Goal: Task Accomplishment & Management: Complete application form

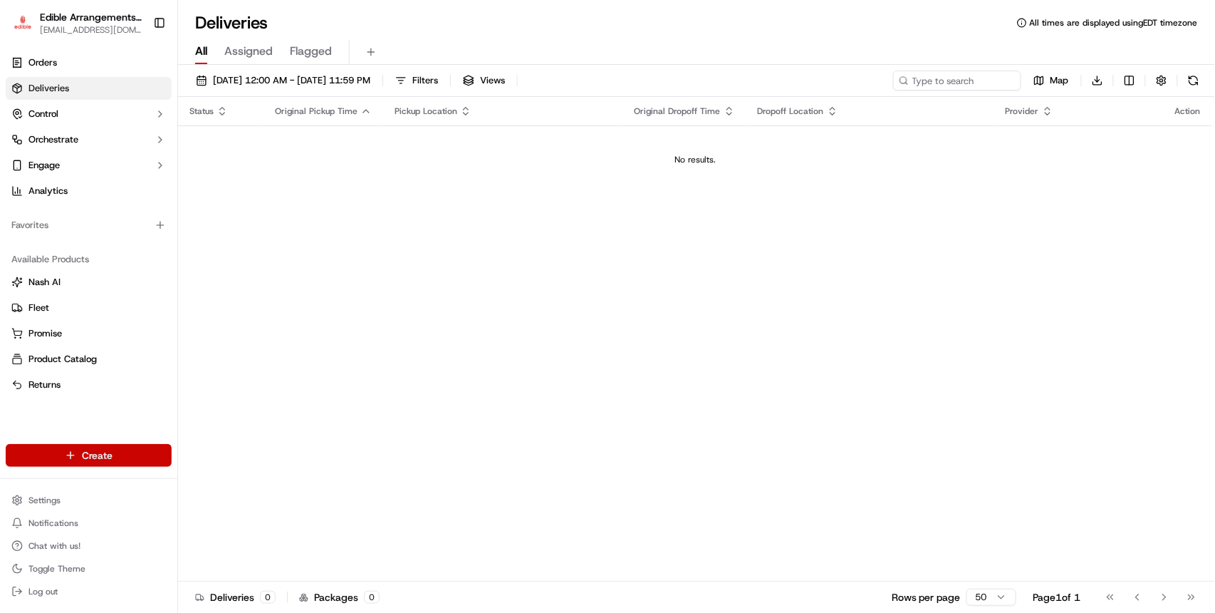
click at [134, 449] on html "Edible Arrangements - [GEOGRAPHIC_DATA][EMAIL_ADDRESS][DOMAIN_NAME] Toggle Side…" at bounding box center [607, 306] width 1215 height 613
click at [251, 506] on link "Order" at bounding box center [257, 507] width 159 height 26
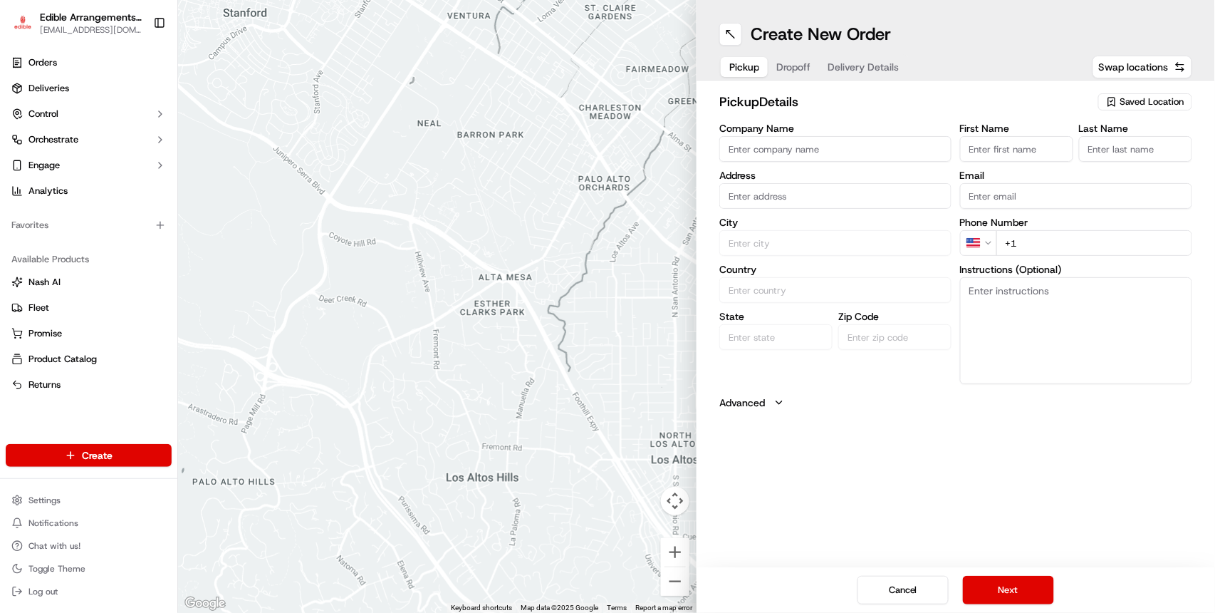
click at [792, 71] on span "Dropoff" at bounding box center [794, 67] width 34 height 14
click at [759, 63] on span "Pickup" at bounding box center [745, 67] width 30 height 14
click at [1152, 103] on span "Saved Location" at bounding box center [1153, 101] width 64 height 13
click at [1118, 160] on span "Edible Arrangements - [GEOGRAPHIC_DATA], [GEOGRAPHIC_DATA] (PA1052)" at bounding box center [1121, 162] width 175 height 26
type input "Edible Arrangements - [GEOGRAPHIC_DATA], [GEOGRAPHIC_DATA]"
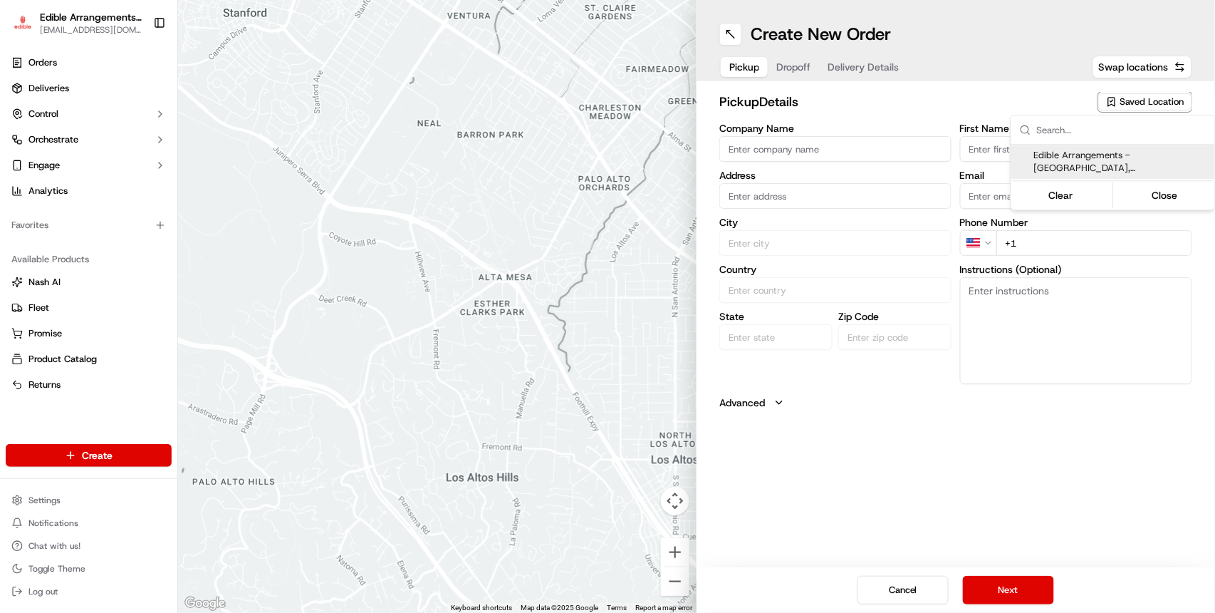
type input "[STREET_ADDRESS][PERSON_NAME]"
type input "[GEOGRAPHIC_DATA]"
type input "US"
type input "PA"
type input "15668"
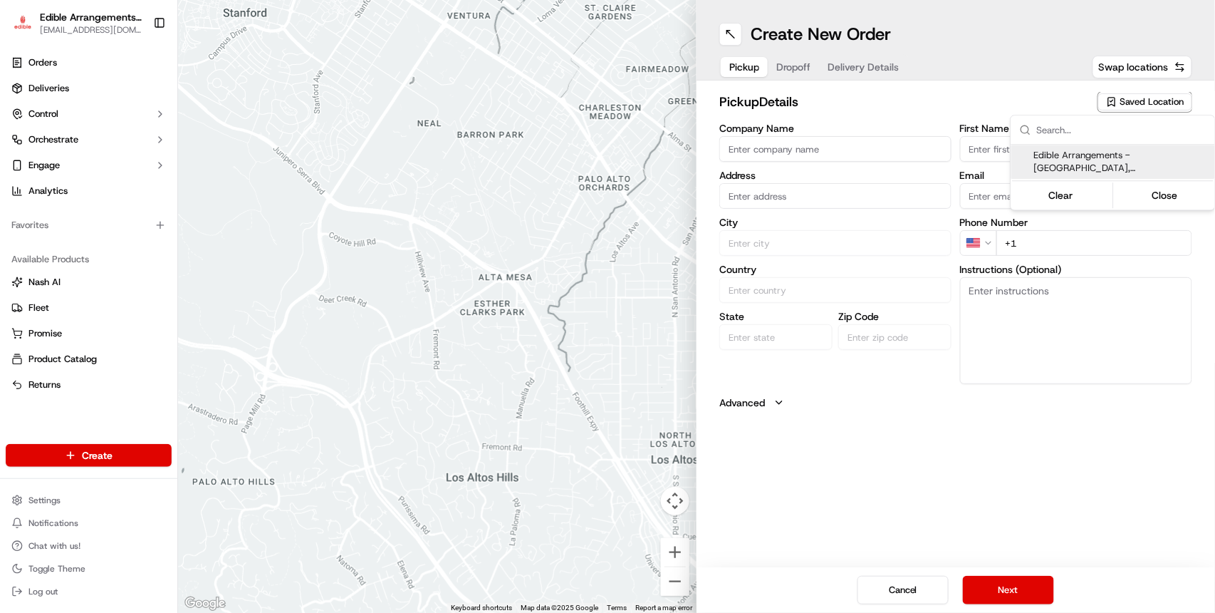
type input "[EMAIL_ADDRESS][DOMAIN_NAME]"
type input "[PHONE_NUMBER]"
type textarea "Please come inside the store to pick up the arrangement."
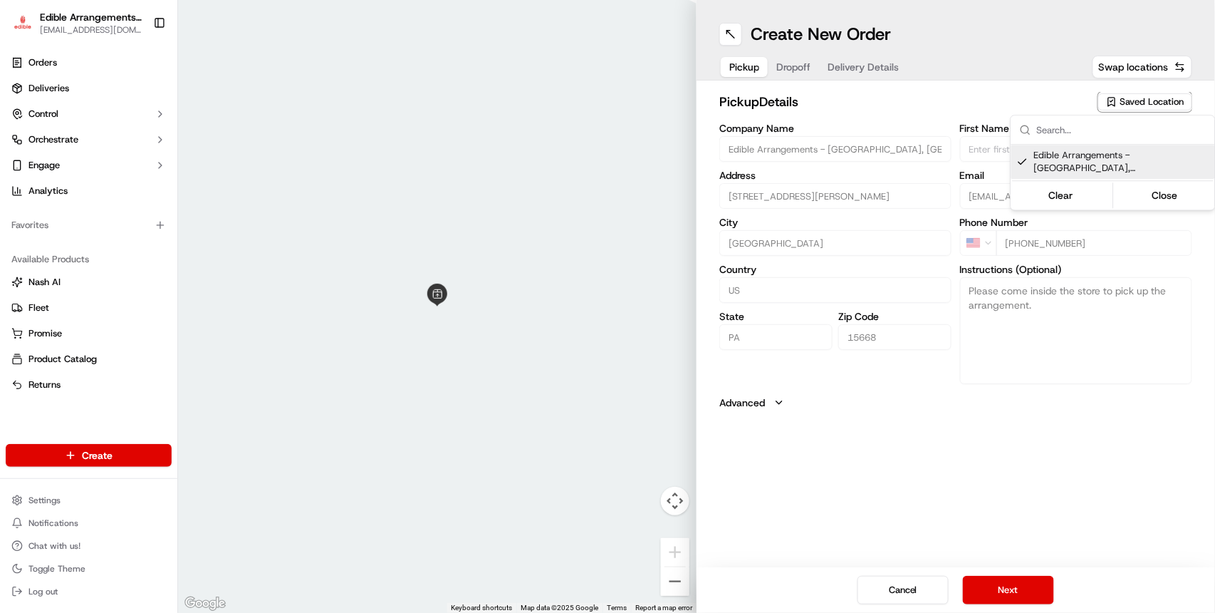
click at [1002, 588] on html "Edible Arrangements - [GEOGRAPHIC_DATA][EMAIL_ADDRESS][DOMAIN_NAME] Toggle Side…" at bounding box center [607, 306] width 1215 height 613
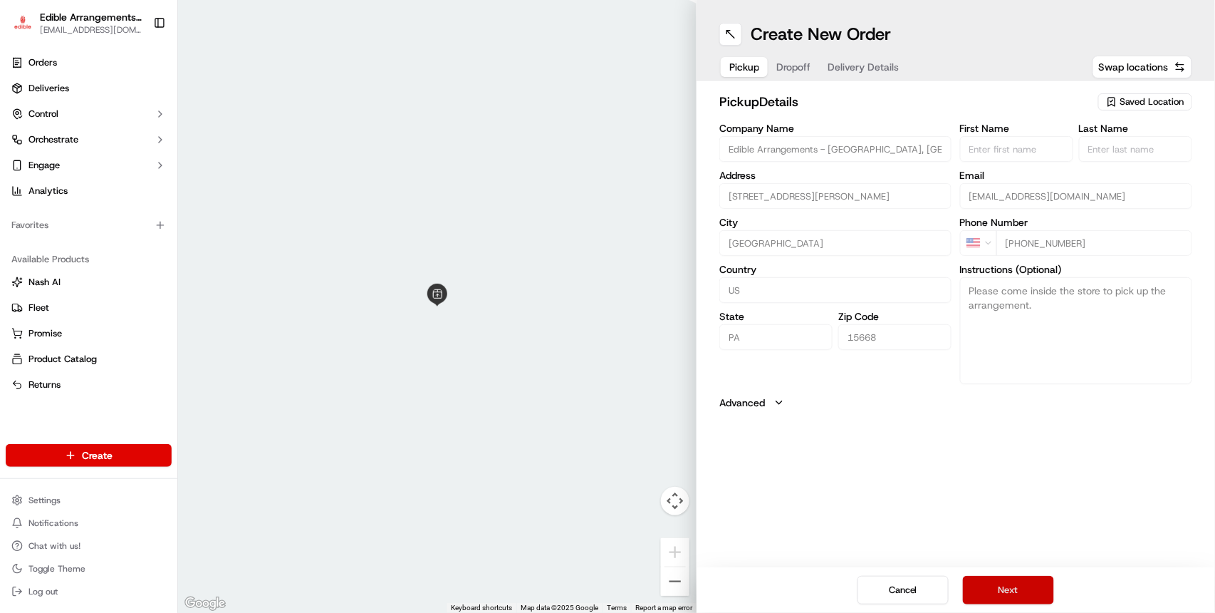
click at [1007, 585] on button "Next" at bounding box center [1008, 590] width 91 height 28
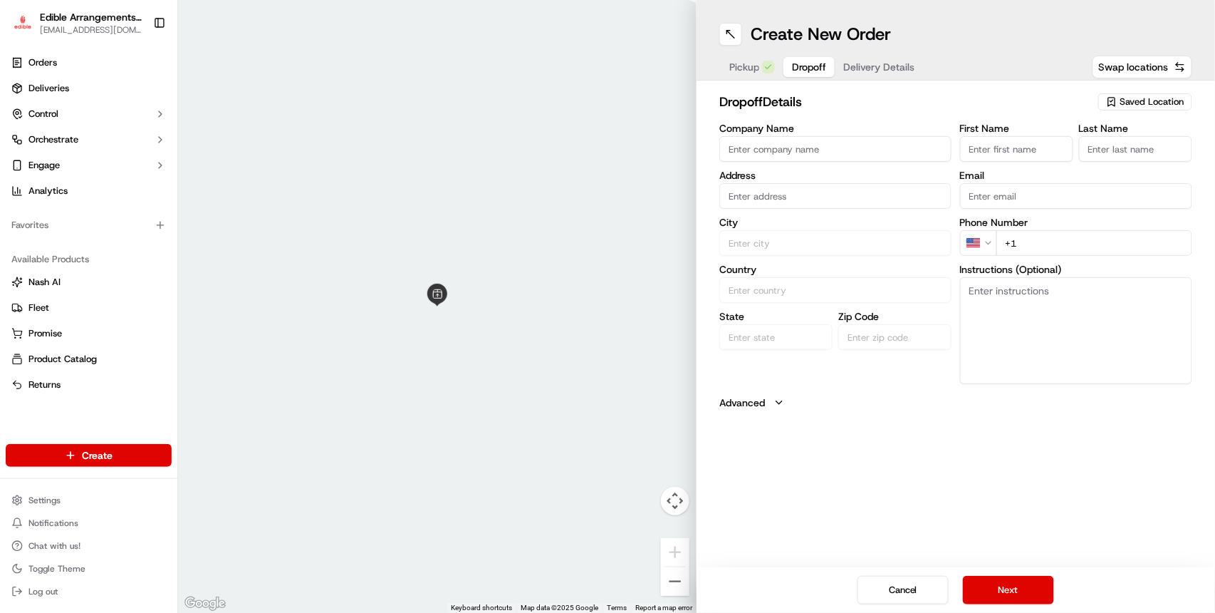
click at [813, 192] on input "text" at bounding box center [836, 196] width 232 height 26
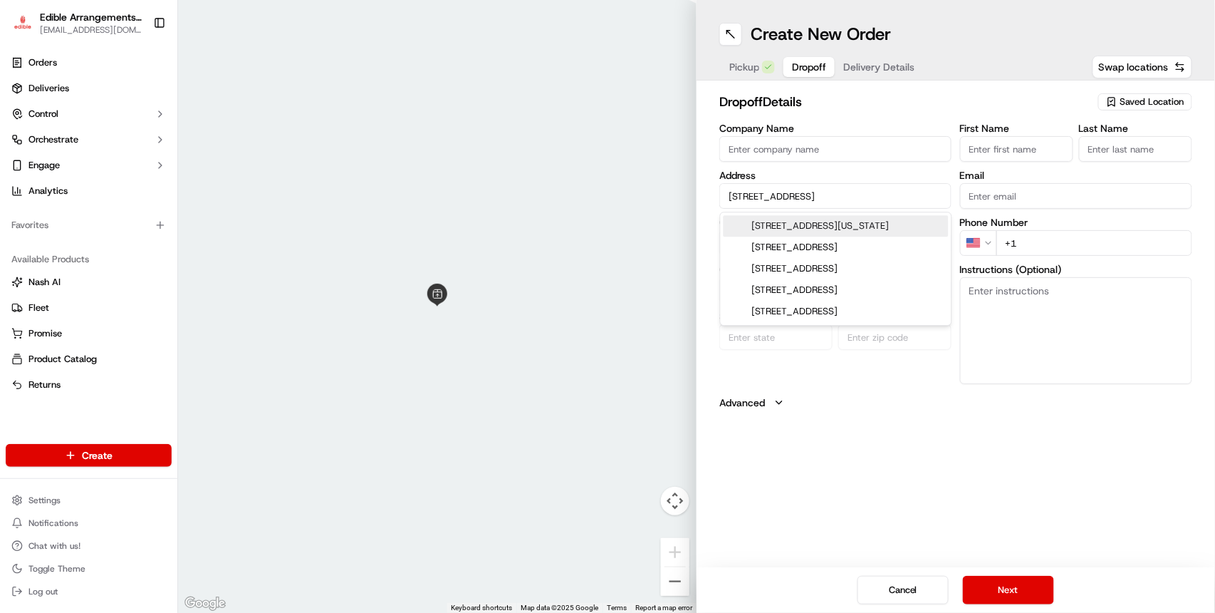
click at [849, 229] on div "[STREET_ADDRESS][US_STATE]" at bounding box center [836, 225] width 225 height 21
type input "[STREET_ADDRESS][US_STATE]"
type input "[US_STATE]"
type input "[GEOGRAPHIC_DATA]"
type input "PA"
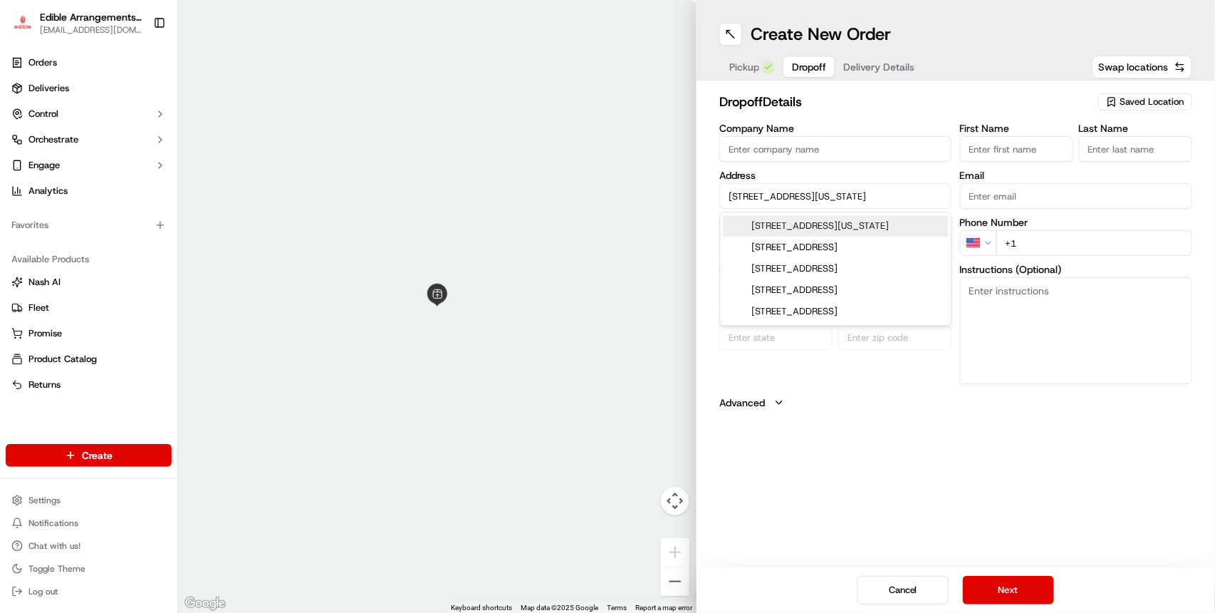
type input "15701"
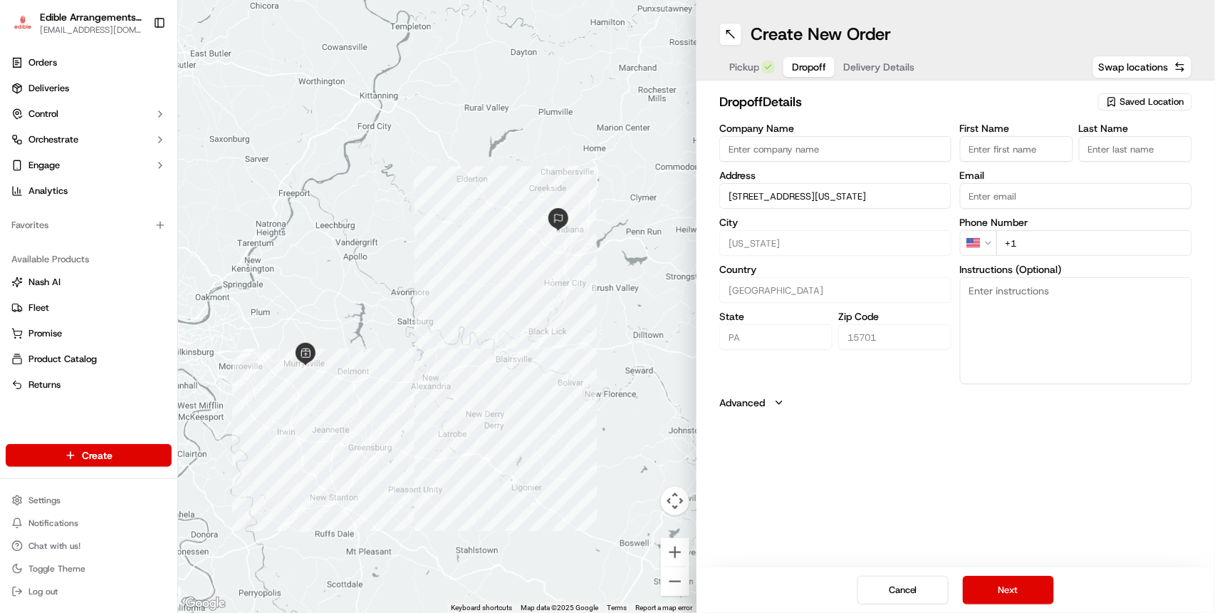
type input "[STREET_ADDRESS][US_STATE]"
click at [981, 306] on textarea "Instructions (Optional)" at bounding box center [1076, 330] width 232 height 107
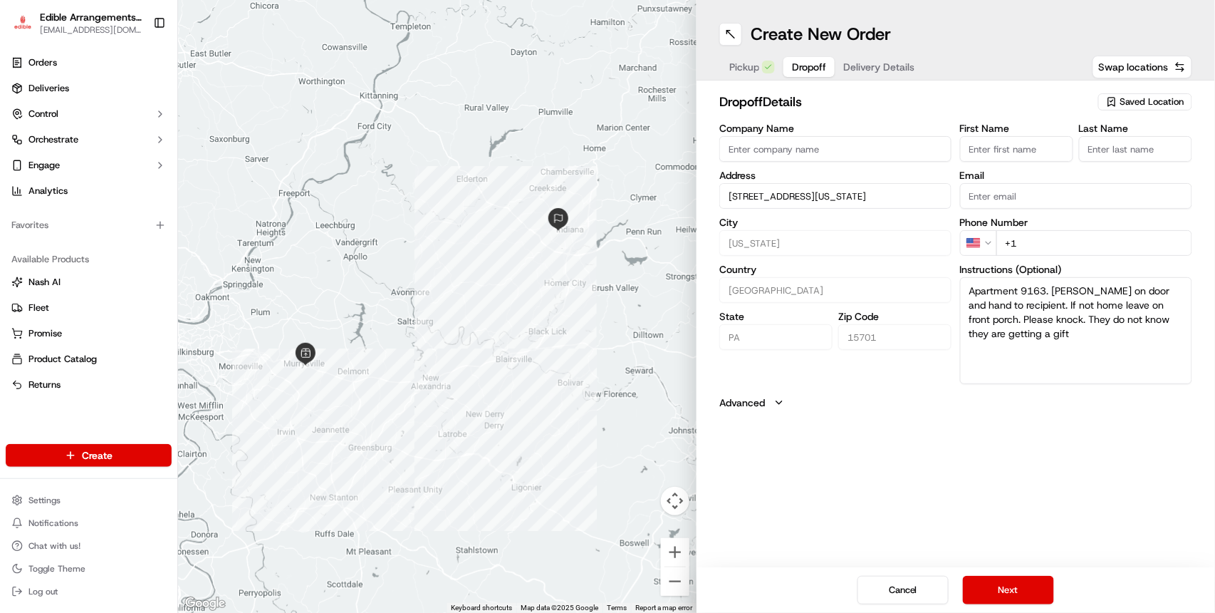
type textarea "Apartment 9163. [PERSON_NAME] on door and hand to recipient. If not home leave …"
click at [1047, 239] on input "+1" at bounding box center [1095, 243] width 196 height 26
type input "[PHONE_NUMBER]"
click at [1010, 149] on input "First Name" at bounding box center [1016, 149] width 113 height 26
type input "[PERSON_NAME]"
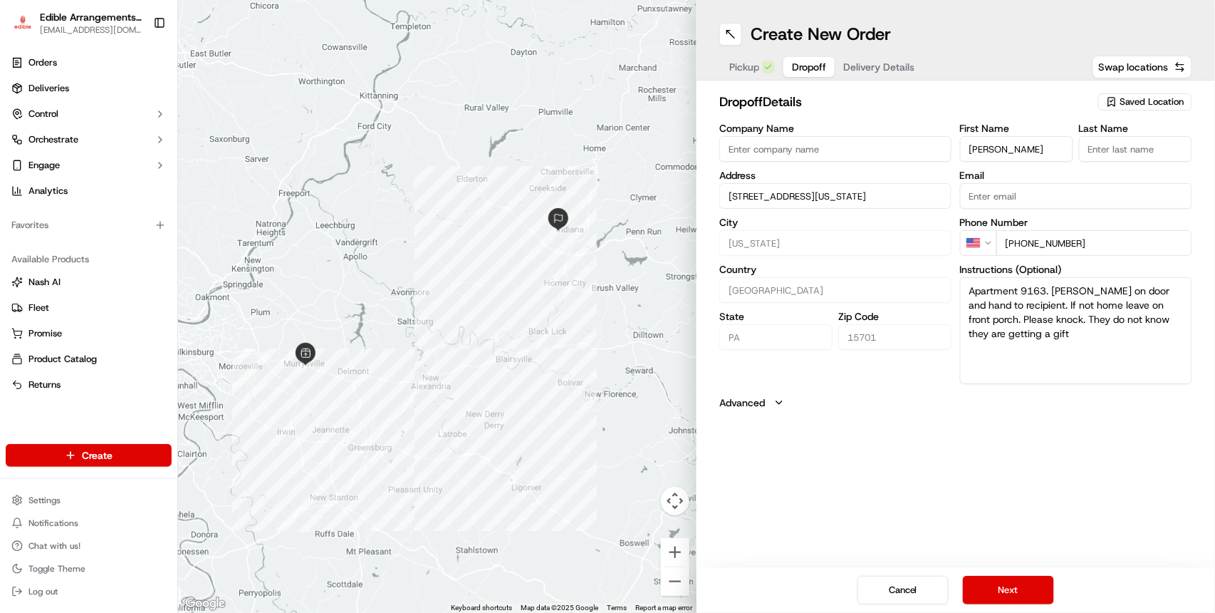
click at [1119, 154] on input "Last Name" at bounding box center [1135, 149] width 113 height 26
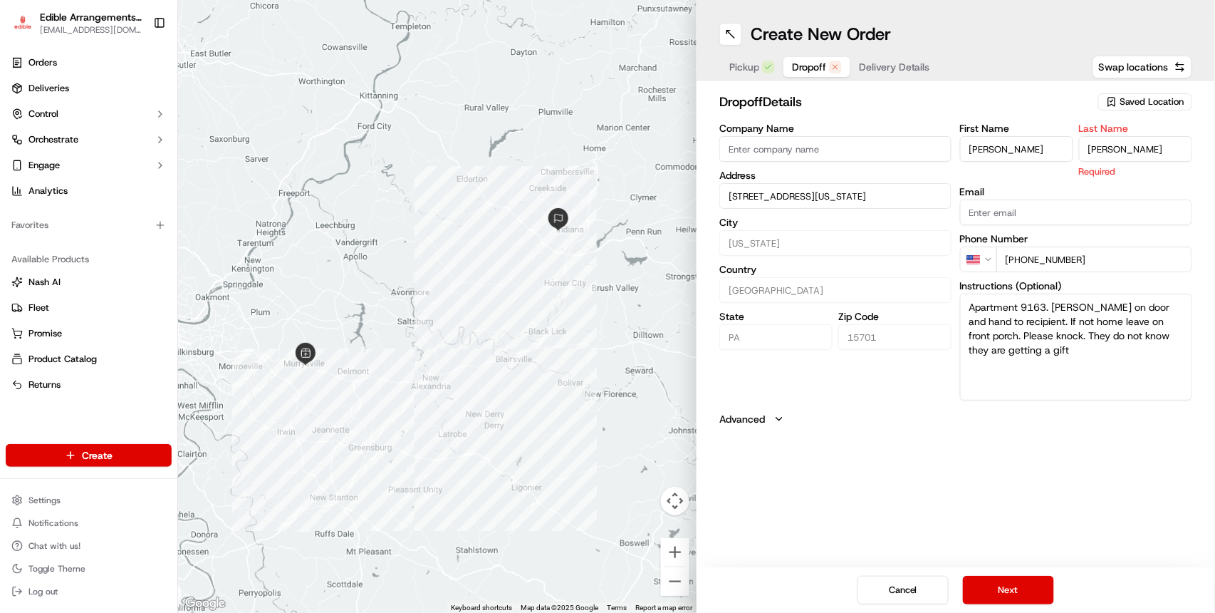
type input "[PERSON_NAME]"
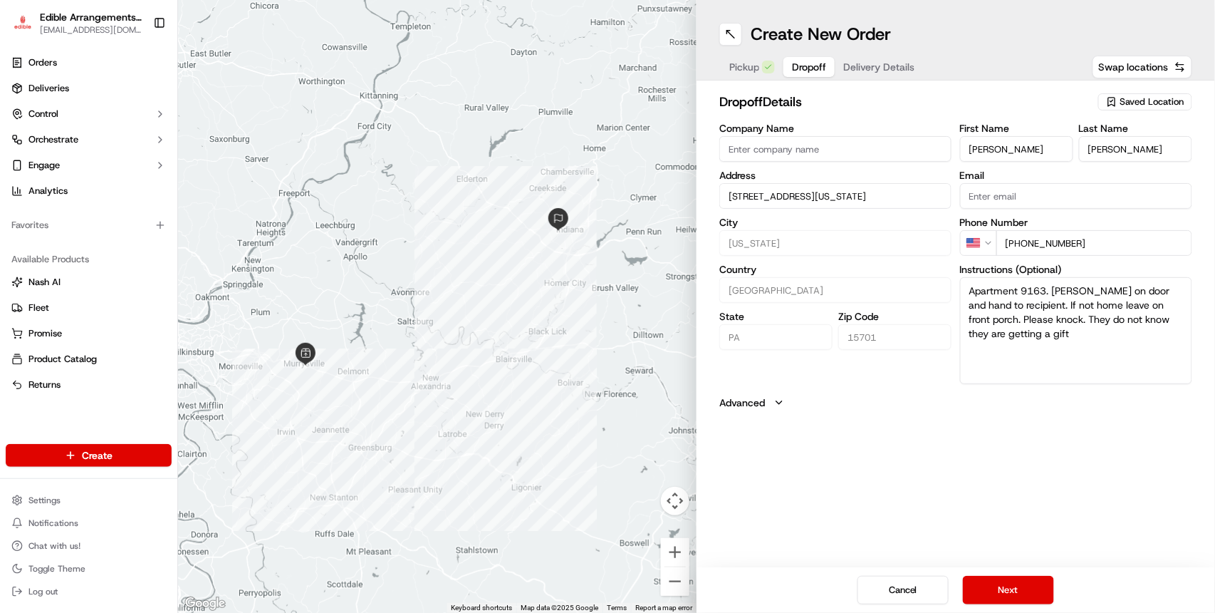
click at [1069, 388] on div "dropoff Details Saved Location Company Name Address [STREET_ADDRESS][US_STATE] …" at bounding box center [956, 251] width 473 height 318
click at [1002, 596] on button "Next" at bounding box center [1008, 590] width 91 height 28
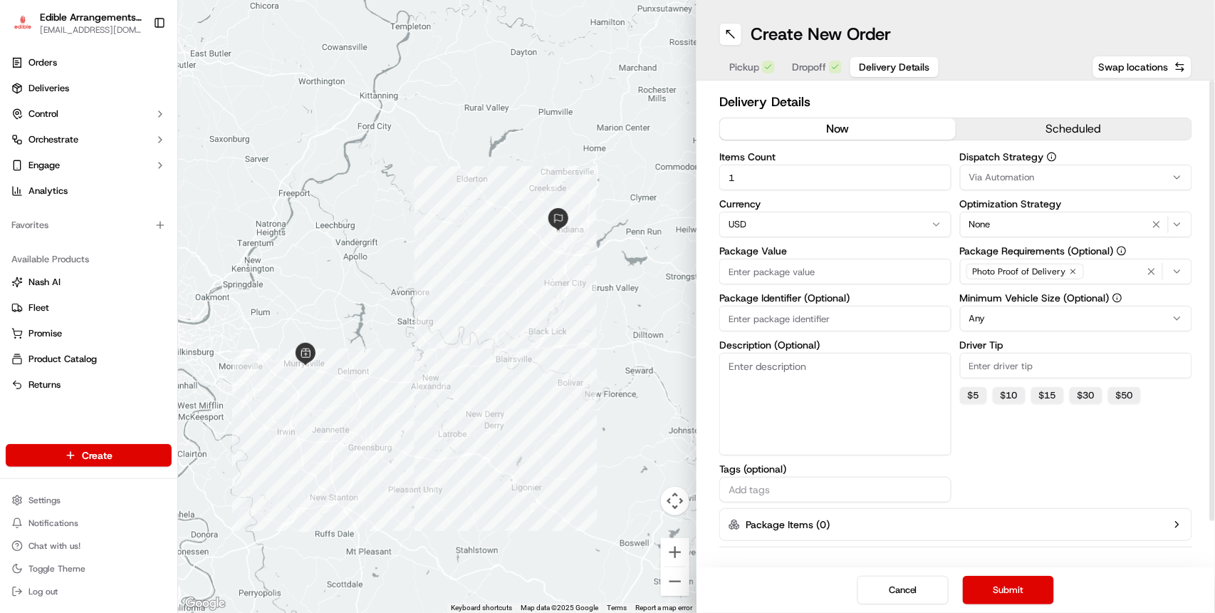
click at [761, 316] on input "Package Identifier (Optional)" at bounding box center [836, 319] width 232 height 26
type input "3582"
click at [824, 271] on input "Package Value" at bounding box center [836, 272] width 232 height 26
click at [1150, 483] on div "Dispatch Strategy Via Automation Optimization Strategy None Package Requirement…" at bounding box center [1076, 327] width 232 height 351
click at [779, 278] on input "Package Value" at bounding box center [836, 272] width 232 height 26
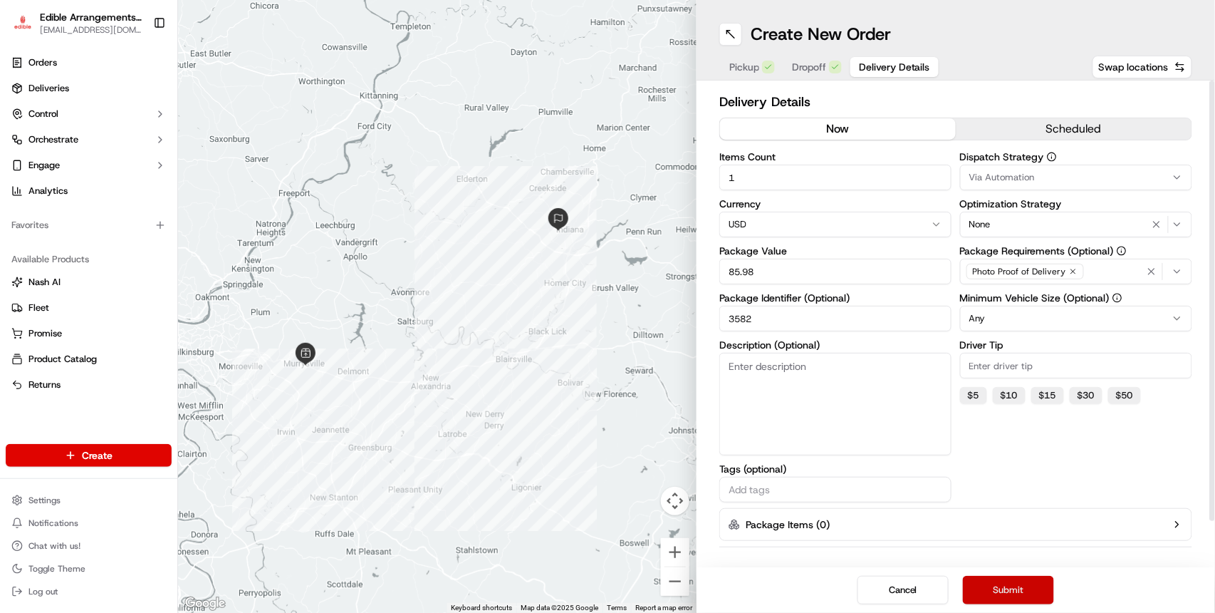
type input "85.98"
click at [1005, 582] on button "Submit" at bounding box center [1008, 590] width 91 height 28
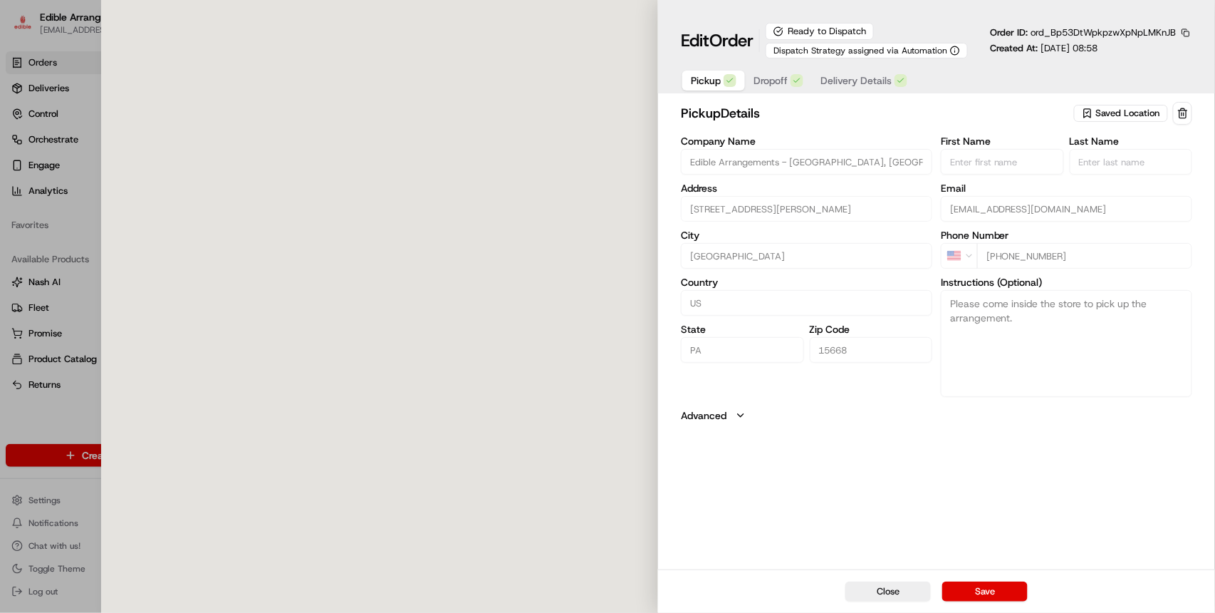
type input "[STREET_ADDRESS][PERSON_NAME]"
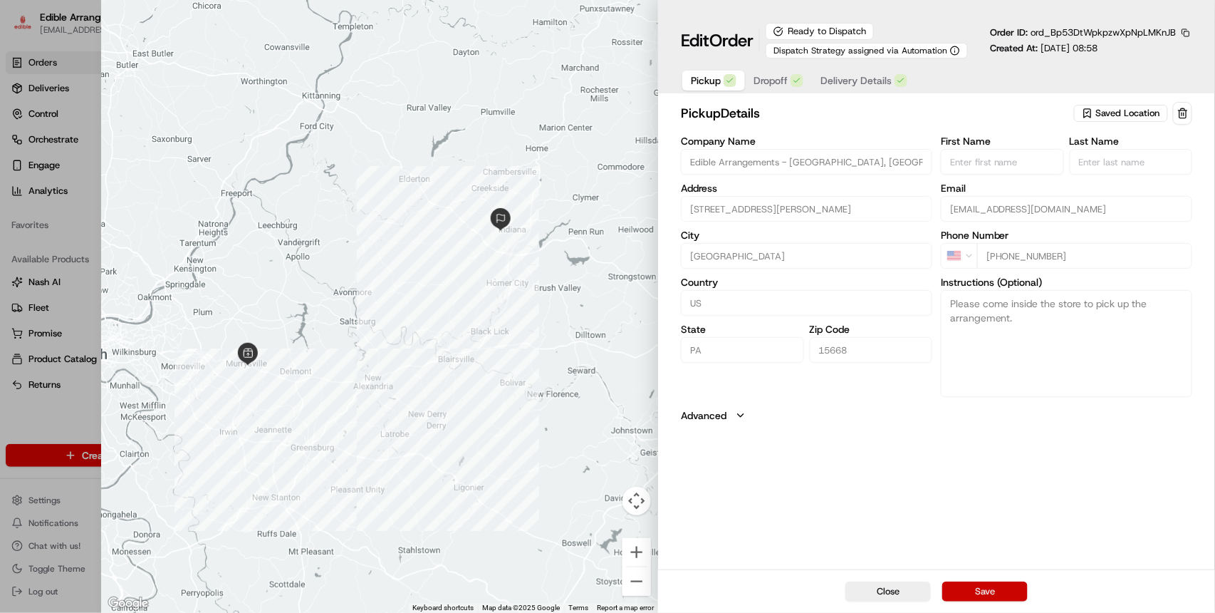
click at [989, 588] on button "Save" at bounding box center [985, 591] width 85 height 20
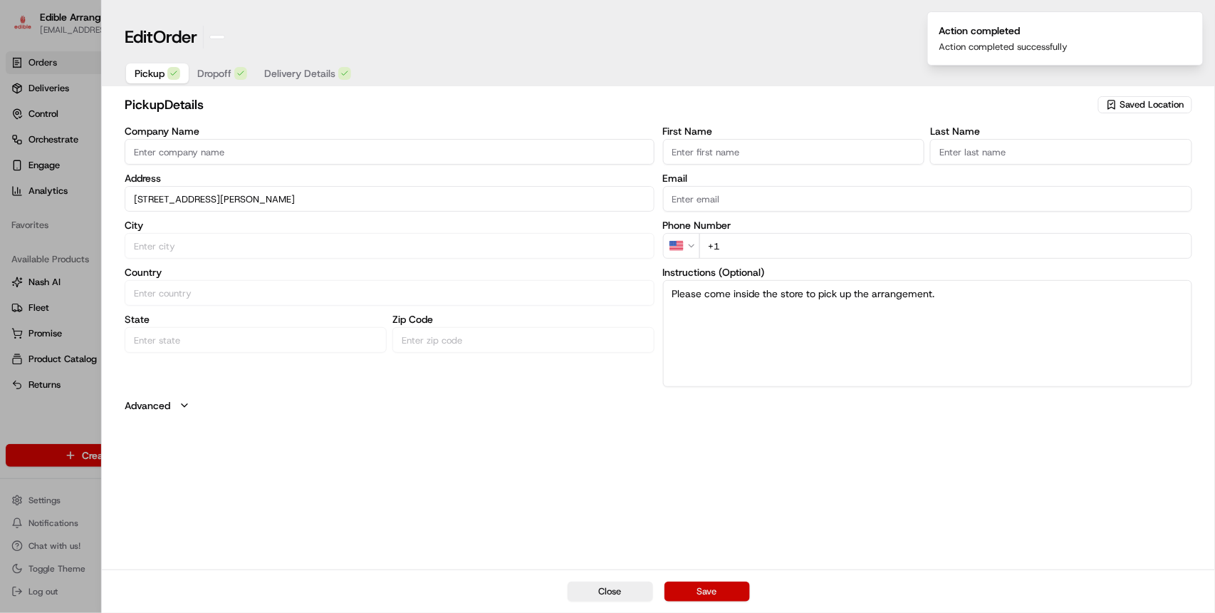
type input "+1"
